Goal: Task Accomplishment & Management: Use online tool/utility

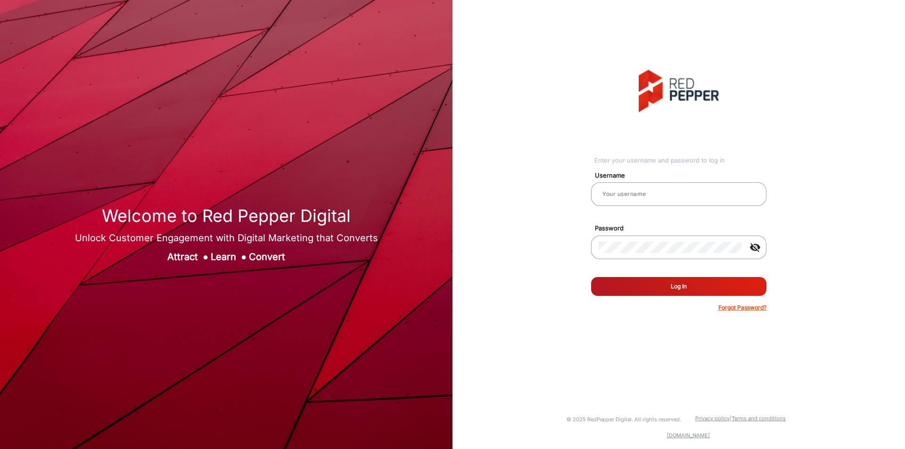
type input "[PERSON_NAME]"
click at [668, 293] on button "Log In" at bounding box center [678, 286] width 175 height 19
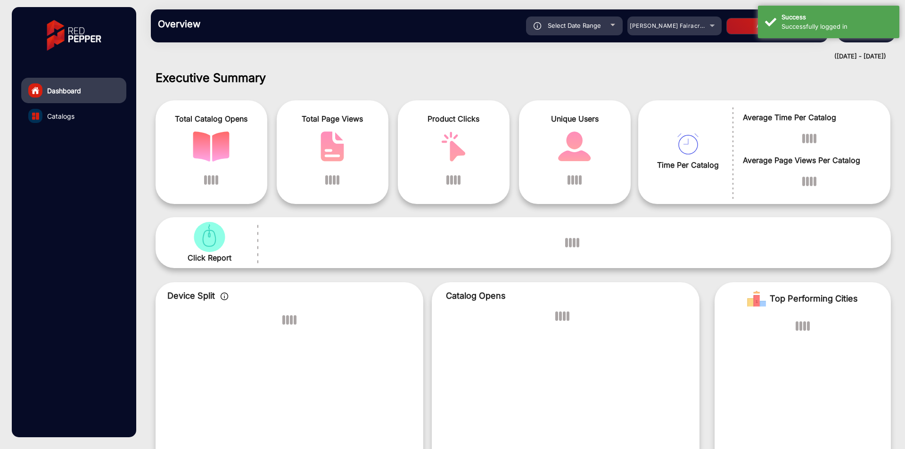
scroll to position [7, 0]
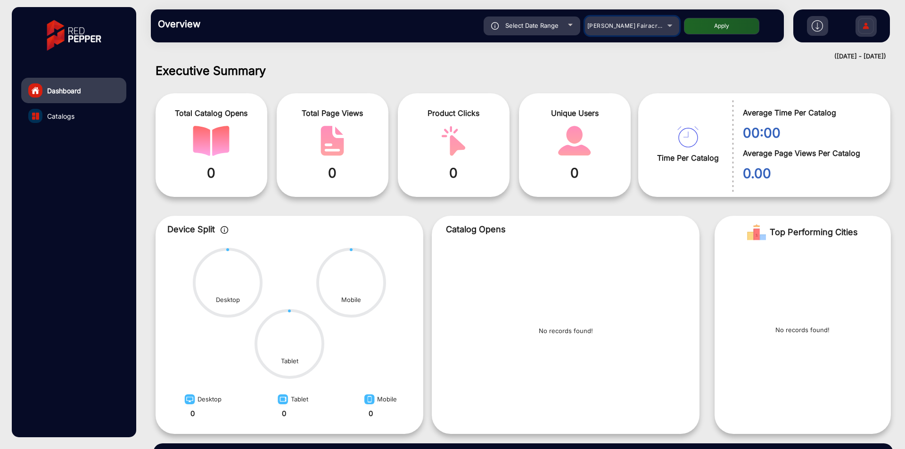
click at [653, 30] on div "[PERSON_NAME] Fairacre Farms" at bounding box center [624, 25] width 75 height 11
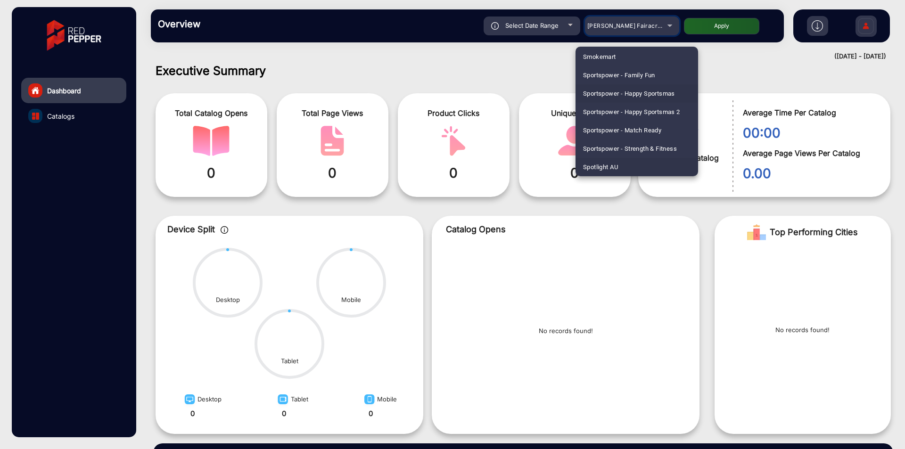
scroll to position [2466, 0]
click at [635, 150] on mat-option "Spotlight AU" at bounding box center [637, 149] width 123 height 18
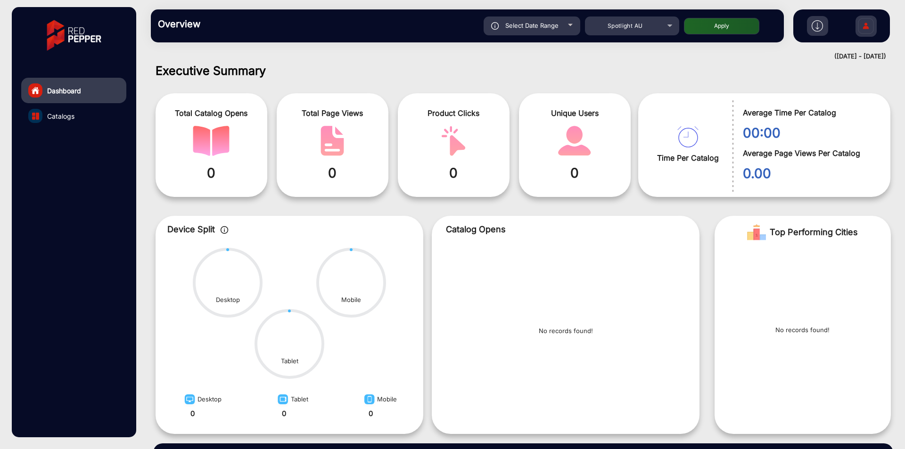
click at [710, 30] on button "Apply" at bounding box center [721, 26] width 75 height 16
type input "[DATE]"
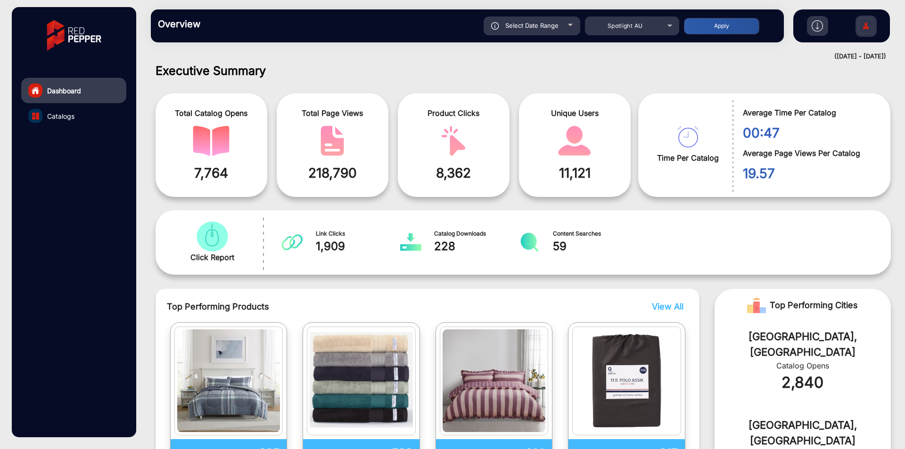
click at [532, 20] on div "Select Date Range" at bounding box center [532, 25] width 97 height 19
type input "[DATE]"
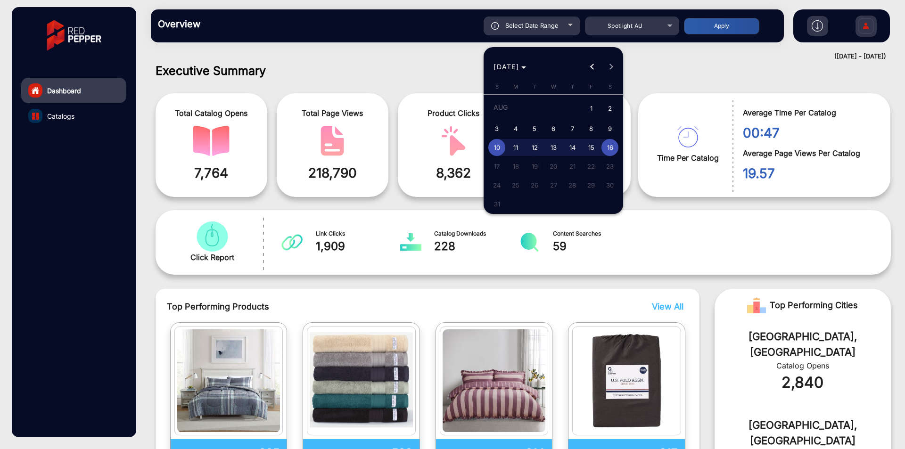
click at [591, 107] on span "1" at bounding box center [591, 108] width 17 height 19
type input "[DATE]"
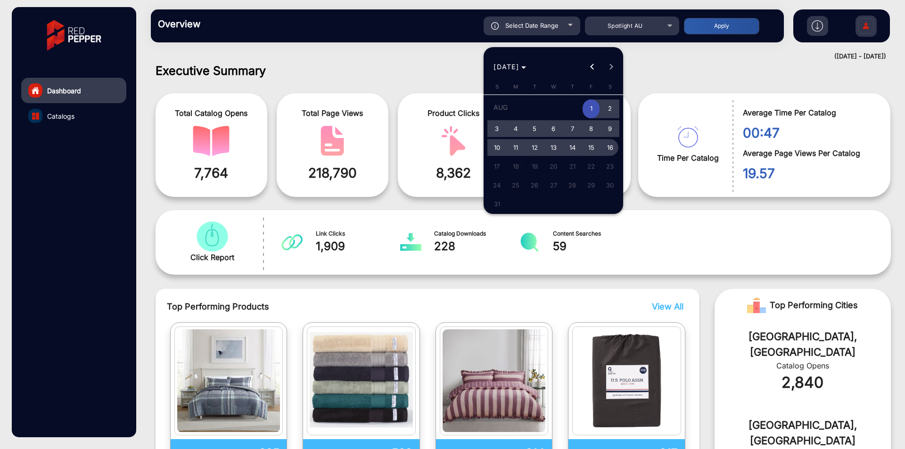
click at [609, 147] on span "16" at bounding box center [610, 147] width 17 height 17
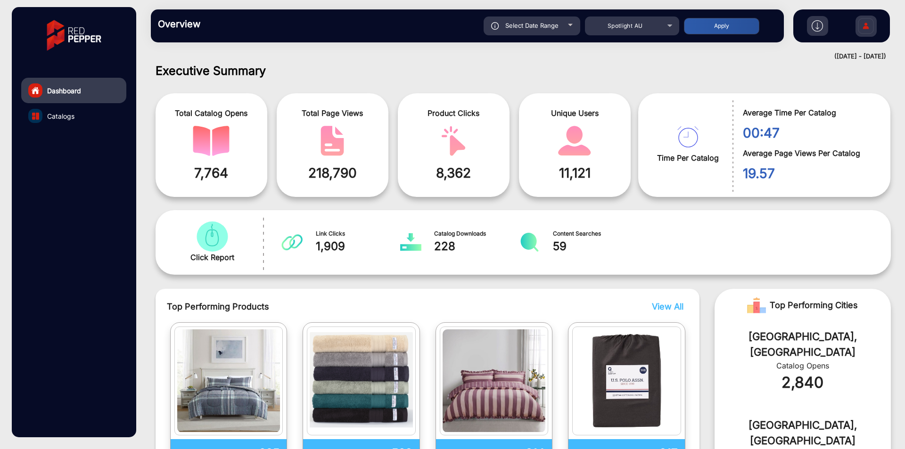
type input "[DATE]"
click at [724, 22] on button "Apply" at bounding box center [721, 26] width 75 height 16
type input "[DATE]"
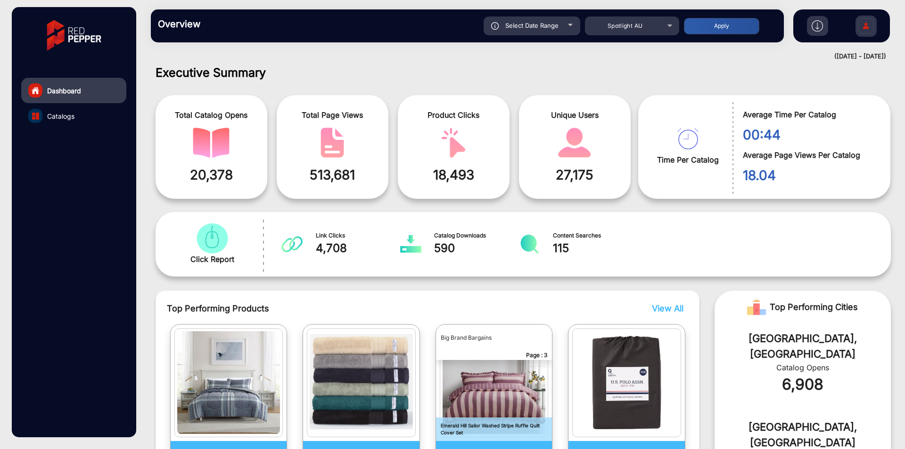
scroll to position [0, 0]
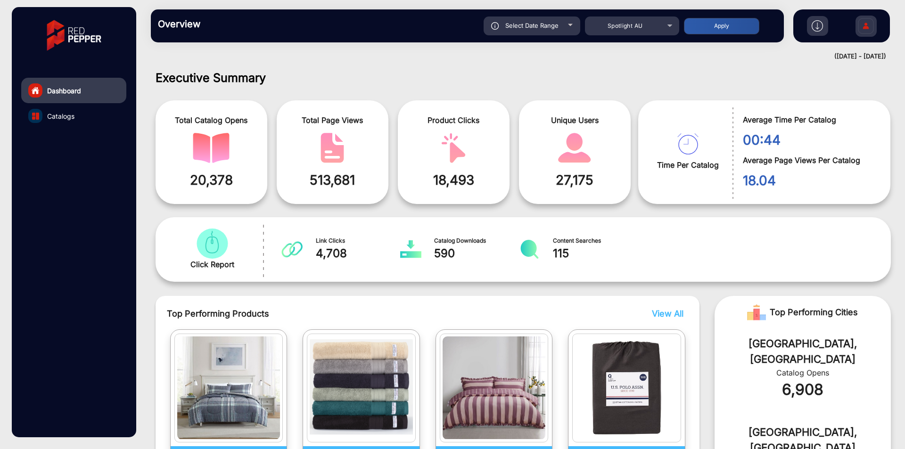
click at [561, 27] on div "Select Date Range" at bounding box center [532, 25] width 97 height 19
type input "[DATE]"
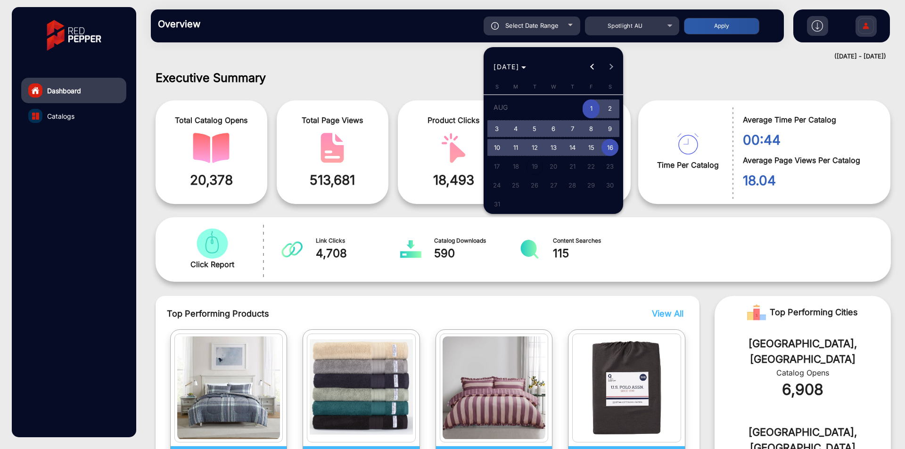
click at [553, 129] on span "6" at bounding box center [553, 128] width 17 height 17
type input "[DATE]"
click at [553, 129] on span "6" at bounding box center [553, 128] width 17 height 17
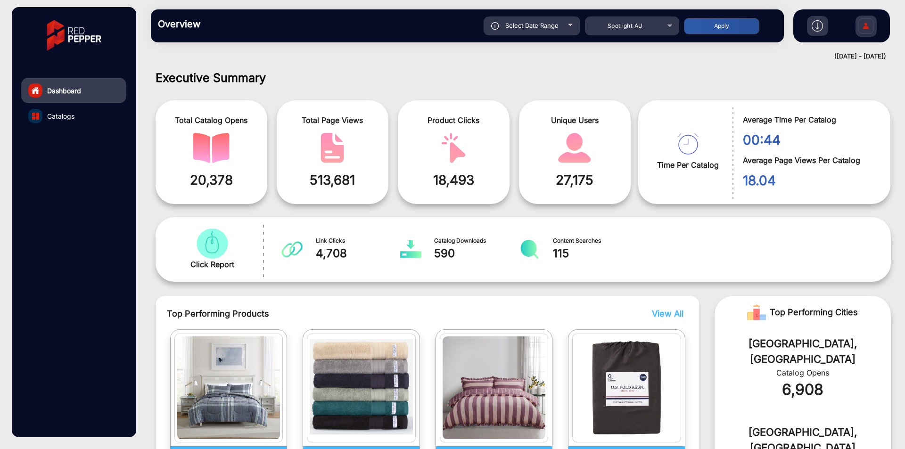
type input "[DATE]"
click at [707, 30] on button "Apply" at bounding box center [721, 26] width 75 height 16
type input "[DATE]"
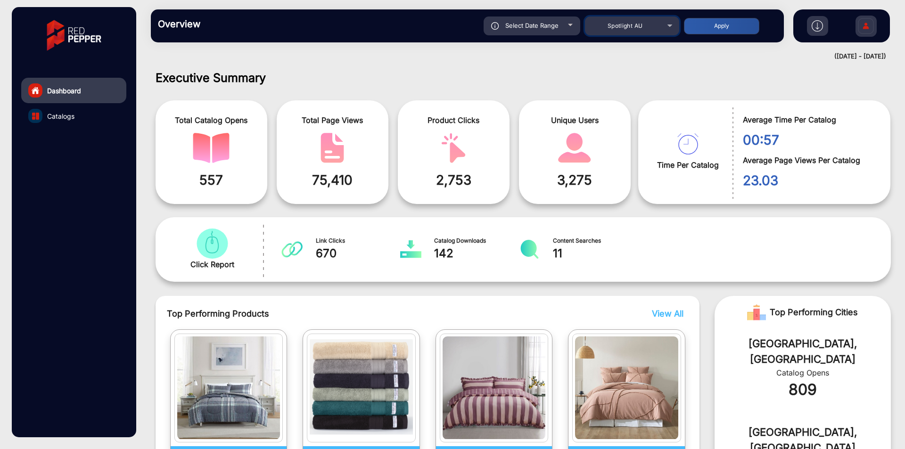
drag, startPoint x: 654, startPoint y: 20, endPoint x: 654, endPoint y: 26, distance: 6.1
click at [654, 23] on div "Spotlight AU" at bounding box center [624, 25] width 75 height 11
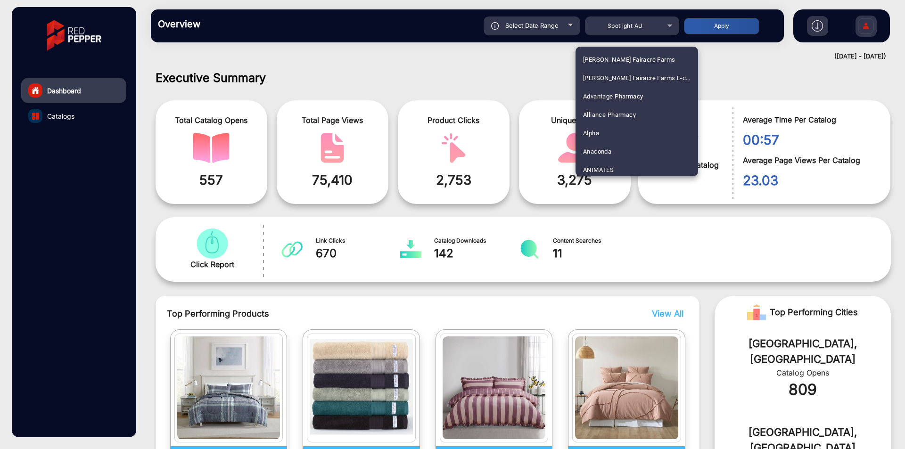
scroll to position [2448, 0]
click at [654, 26] on div at bounding box center [452, 224] width 905 height 449
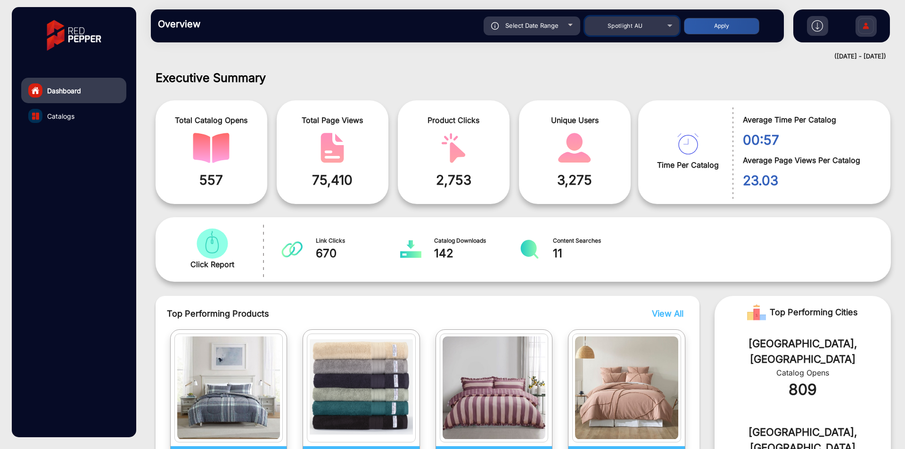
click at [654, 26] on div "Spotlight AU" at bounding box center [624, 25] width 75 height 11
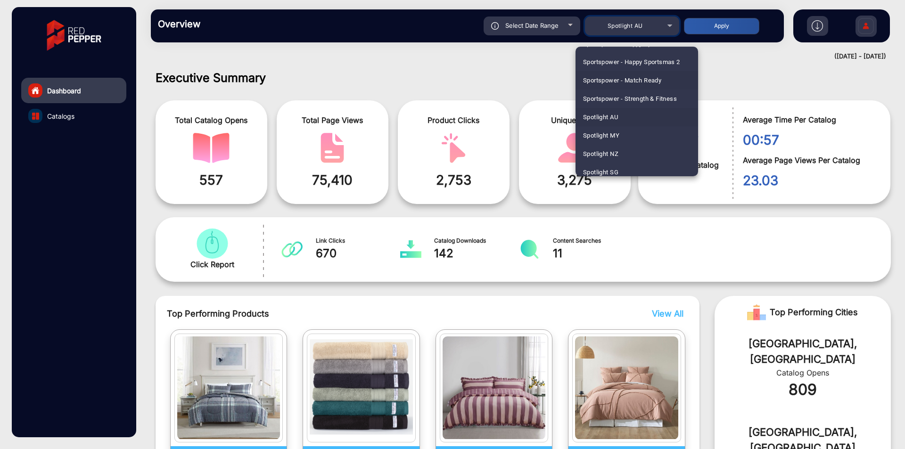
scroll to position [2497, 0]
